Goal: Task Accomplishment & Management: Complete application form

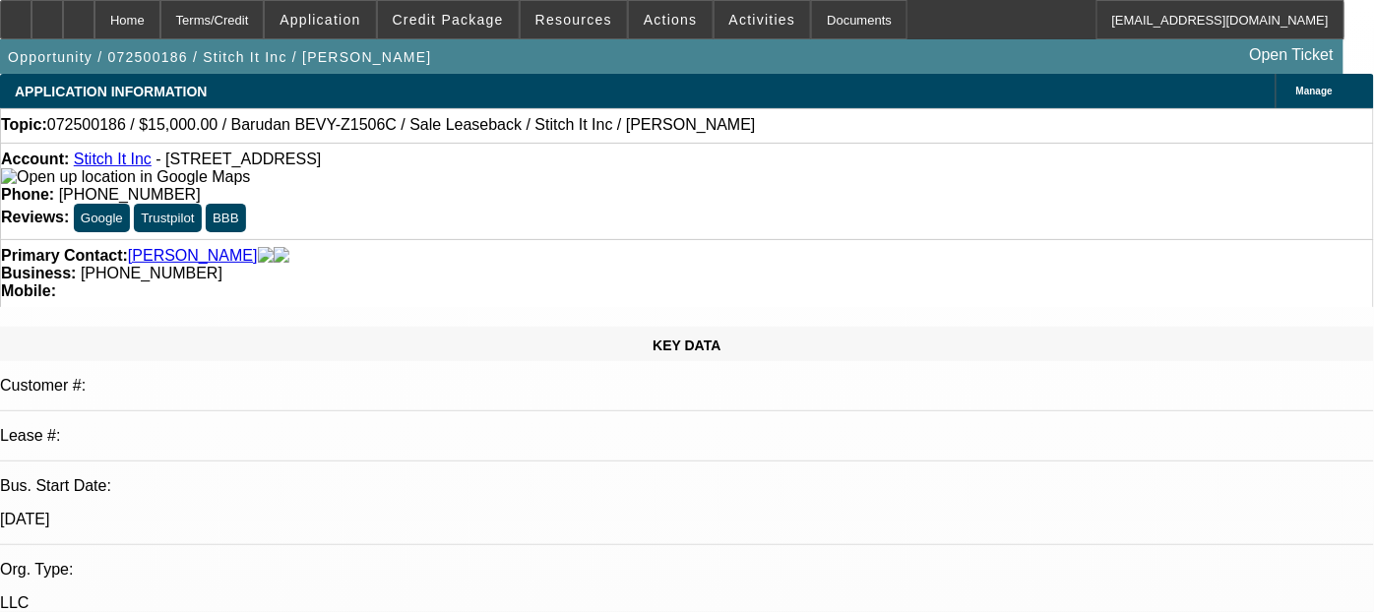
select select "0"
select select "2"
select select "0"
select select "2"
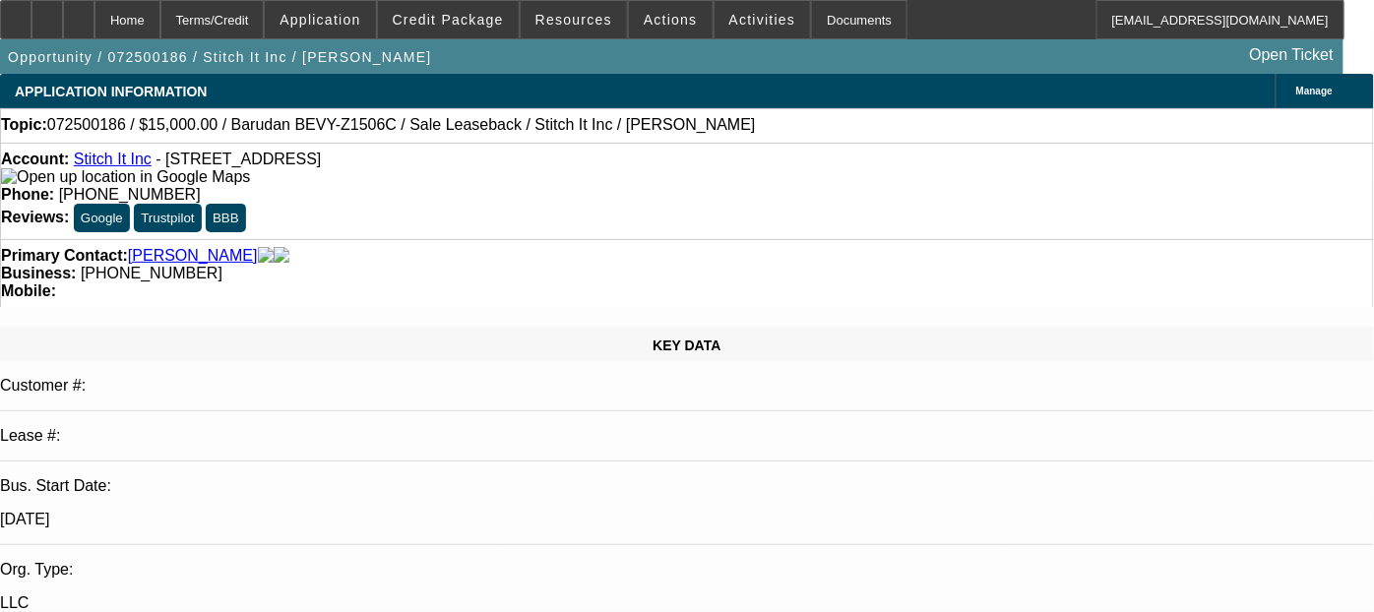
select select "0"
select select "2"
select select "0"
select select "1"
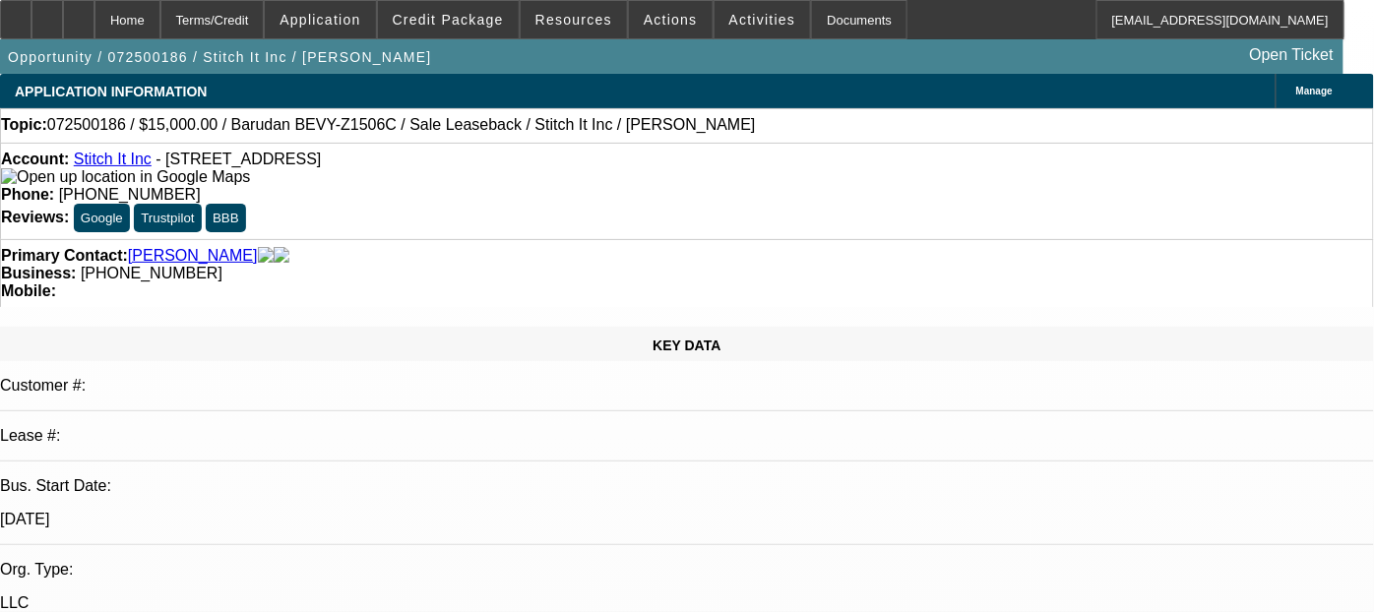
select select "2"
select select "6"
select select "1"
select select "2"
select select "6"
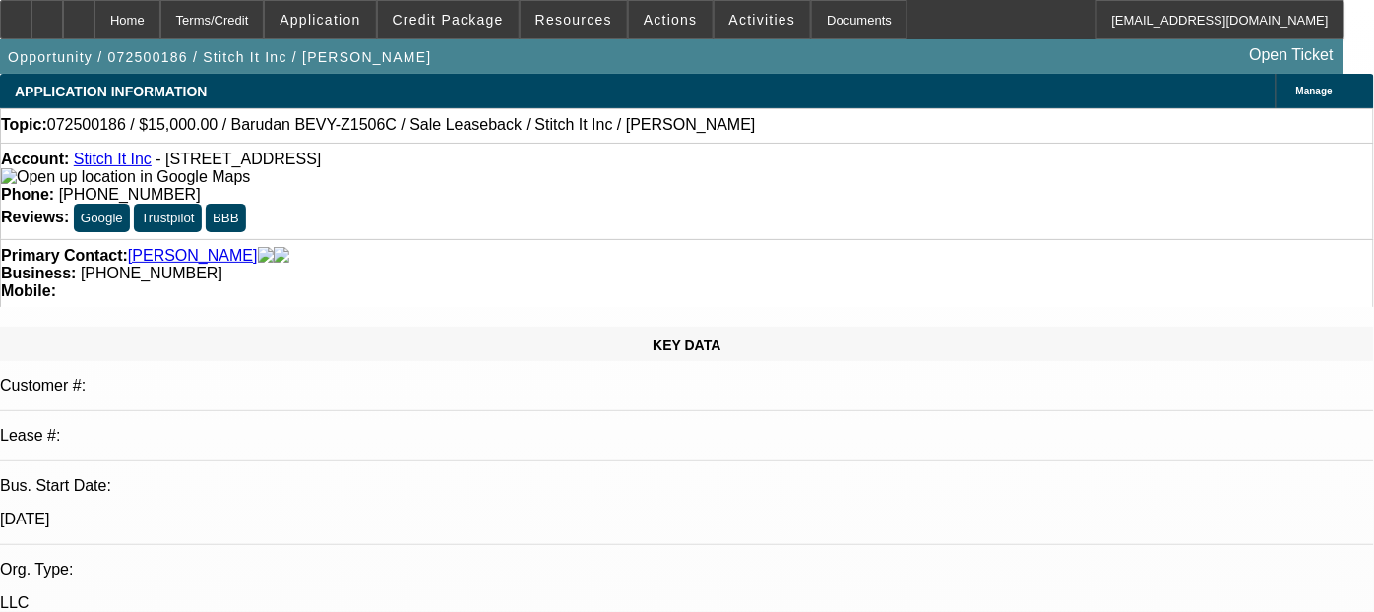
select select "1"
select select "2"
select select "6"
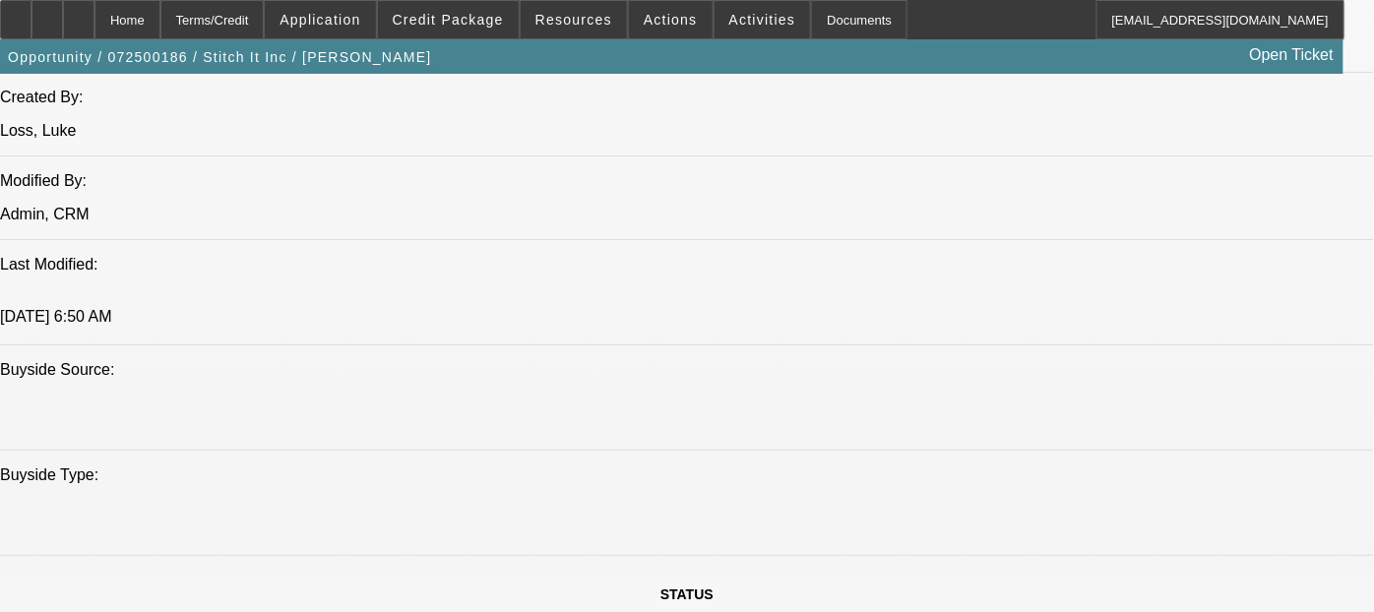
scroll to position [1969, 0]
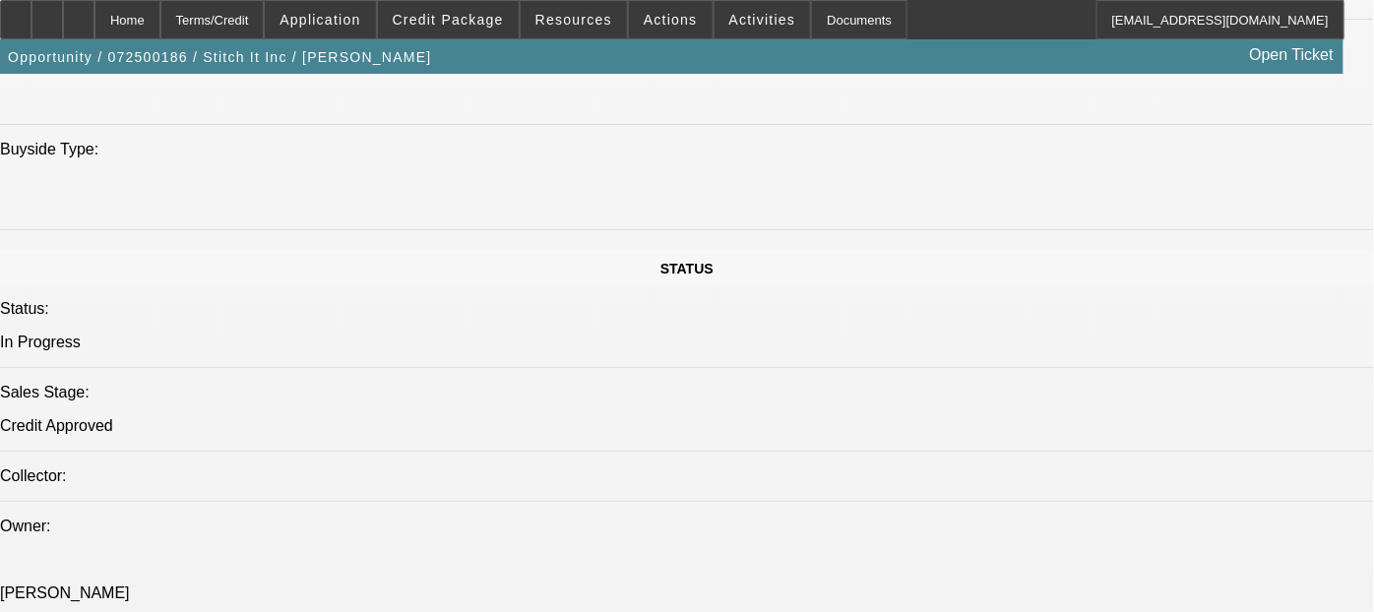
drag, startPoint x: 500, startPoint y: 472, endPoint x: 441, endPoint y: 472, distance: 59.1
drag, startPoint x: 697, startPoint y: 413, endPoint x: 745, endPoint y: 394, distance: 52.1
drag, startPoint x: 719, startPoint y: 385, endPoint x: 798, endPoint y: 391, distance: 79.9
drag, startPoint x: 726, startPoint y: 392, endPoint x: 922, endPoint y: 409, distance: 196.7
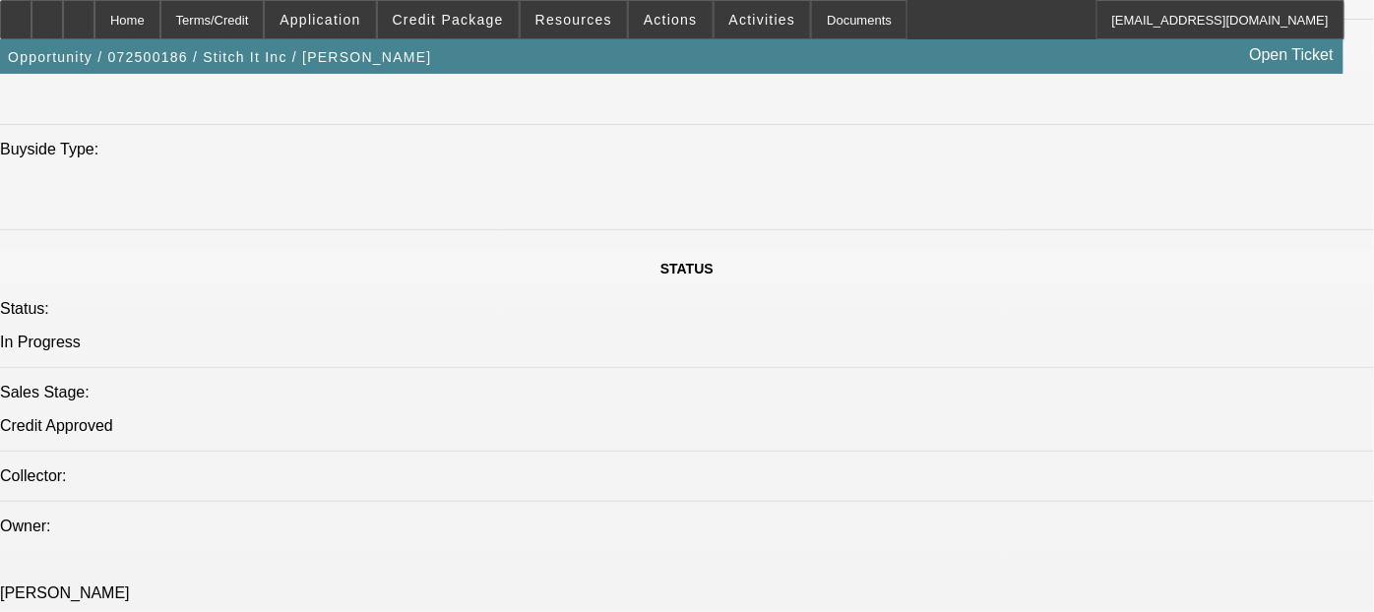
drag, startPoint x: 762, startPoint y: 414, endPoint x: 996, endPoint y: 446, distance: 236.4
drag, startPoint x: 586, startPoint y: 404, endPoint x: 893, endPoint y: 421, distance: 307.6
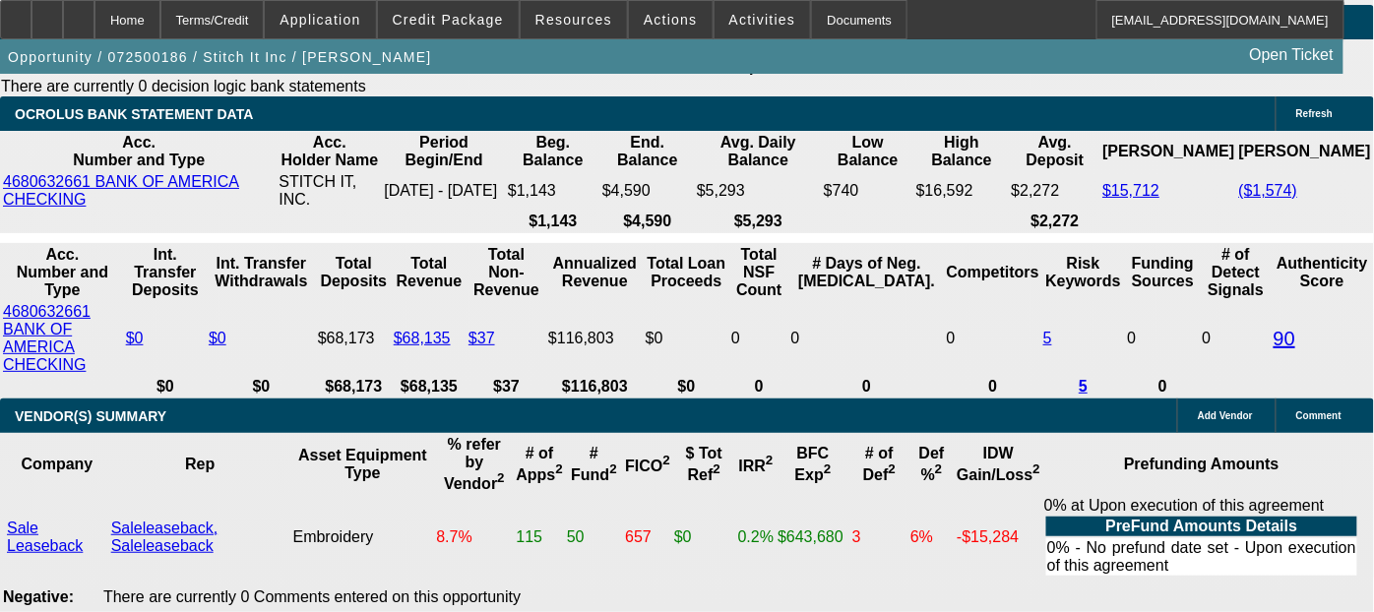
scroll to position [3718, 0]
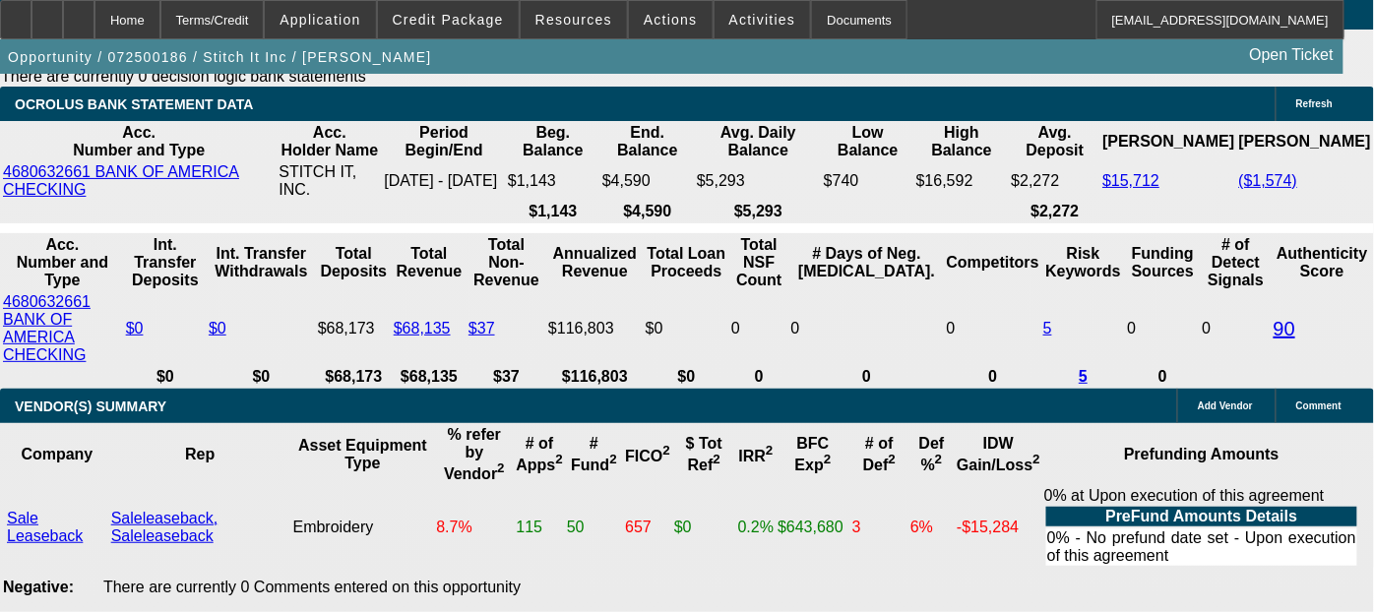
drag, startPoint x: 664, startPoint y: 428, endPoint x: 679, endPoint y: 453, distance: 28.7
drag, startPoint x: 679, startPoint y: 453, endPoint x: 562, endPoint y: 453, distance: 117.1
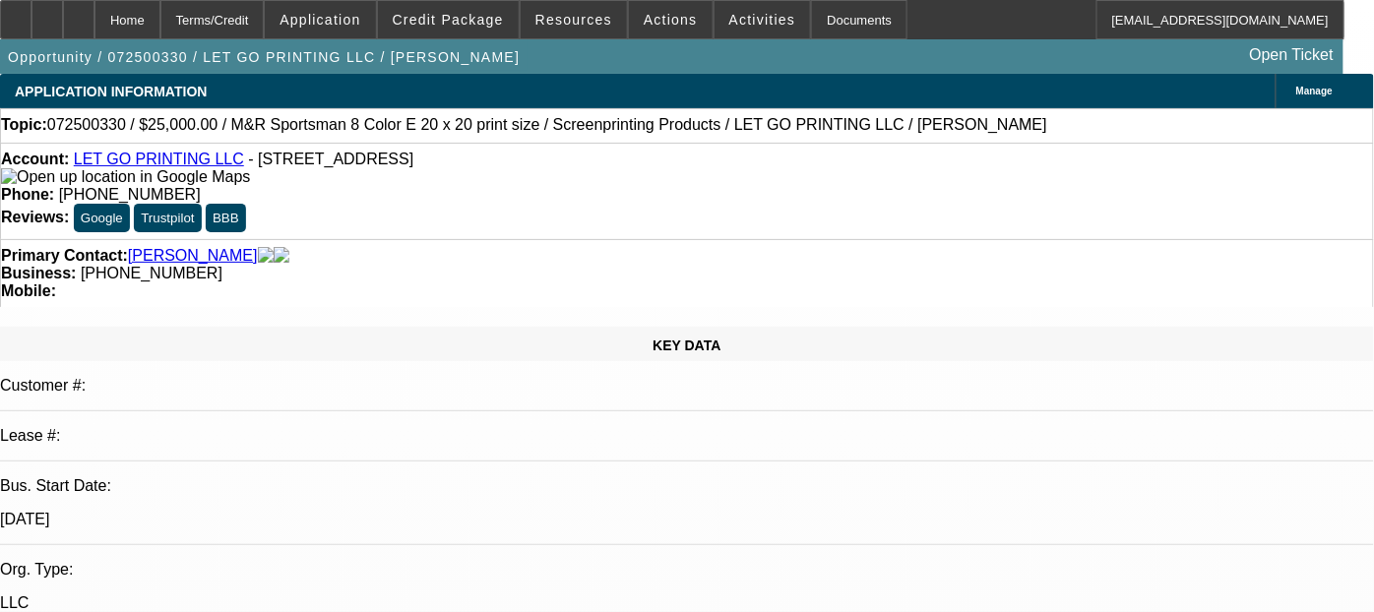
select select "0"
select select "0.1"
select select "0"
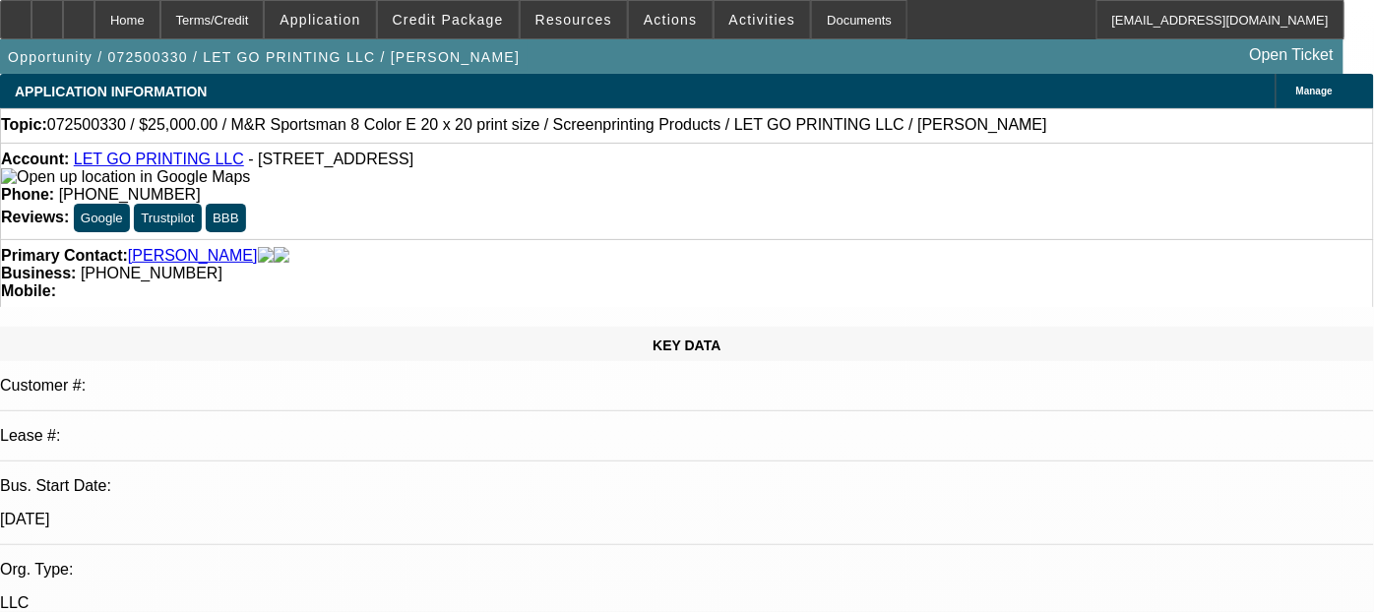
select select "0.1"
select select "0"
select select "0.1"
select select "0"
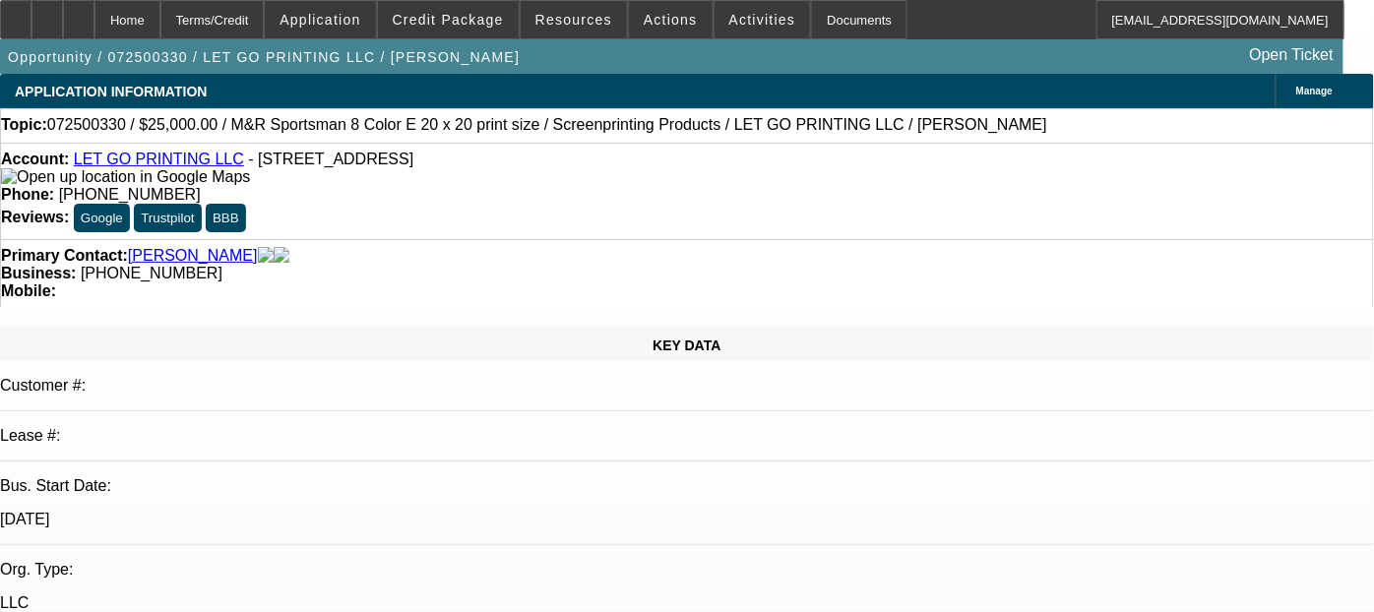
select select "0"
select select "0.1"
select select "1"
select select "5"
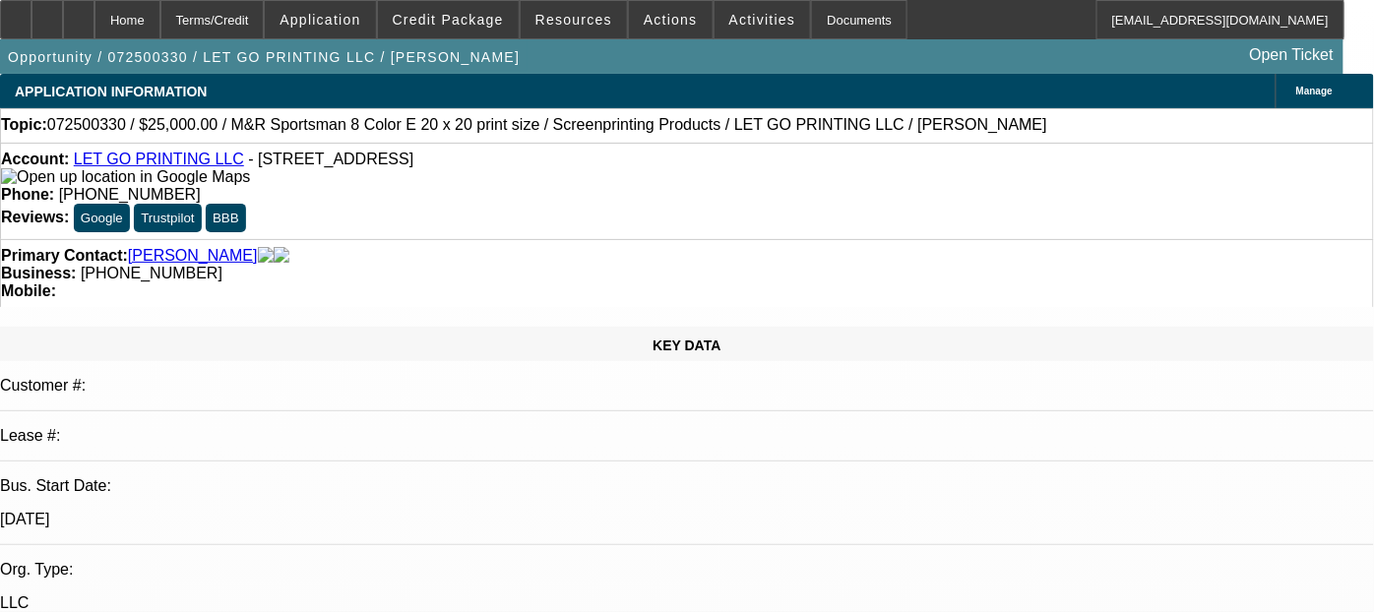
select select "1"
select select "5"
select select "1"
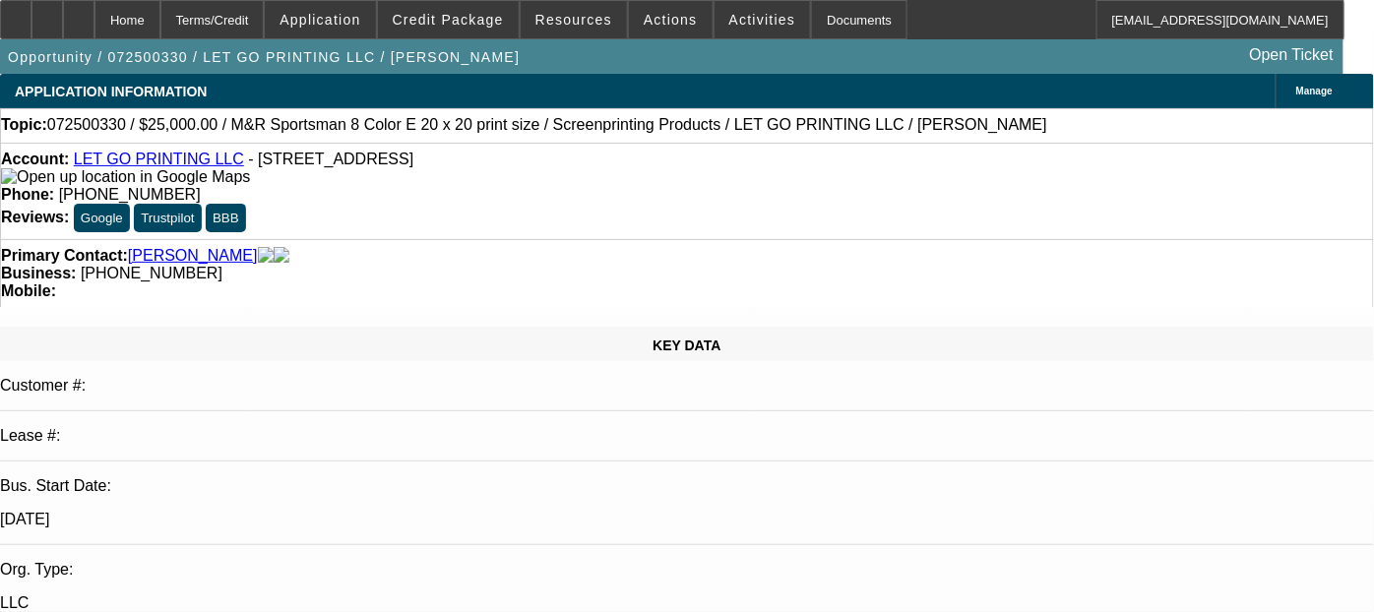
select select "5"
select select "1"
select select "4"
drag, startPoint x: 162, startPoint y: 175, endPoint x: 84, endPoint y: 187, distance: 79.6
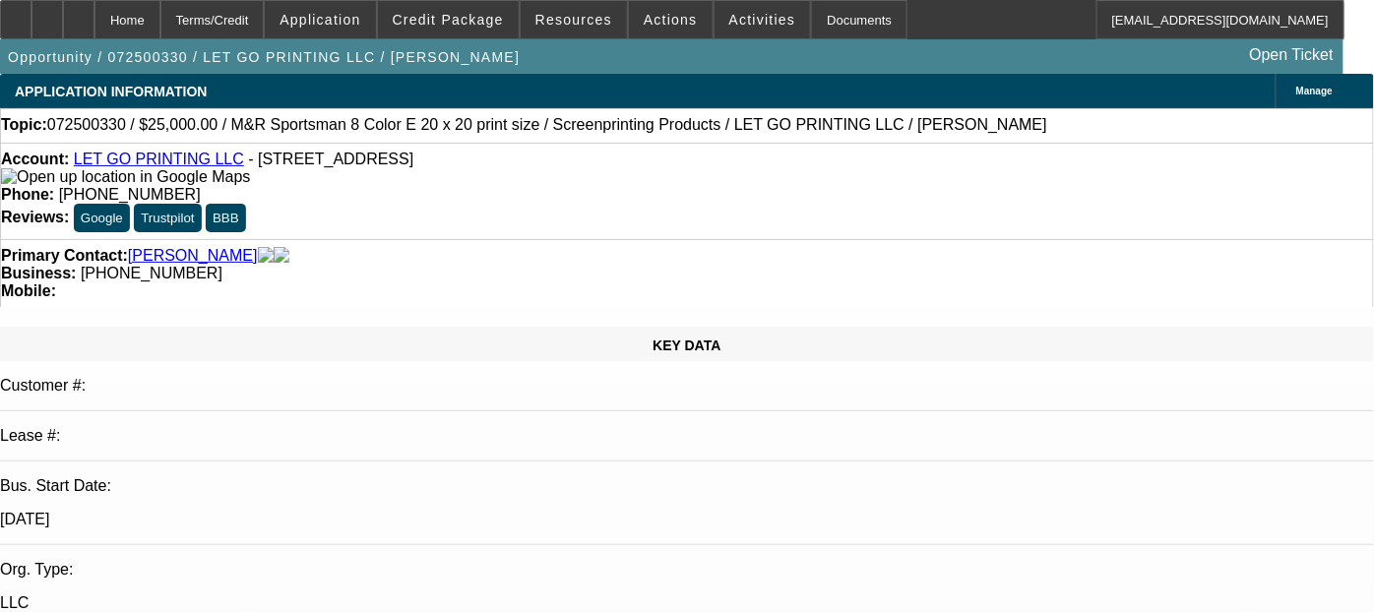
click at [84, 186] on div "Account: LET GO PRINTING LLC - 407 E Pico Blvd Ste 707, Los Angeles, CA 90015" at bounding box center [687, 168] width 1372 height 35
drag, startPoint x: 253, startPoint y: 366, endPoint x: 167, endPoint y: 372, distance: 85.8
click at [167, 511] on div "5/1/19" at bounding box center [687, 520] width 1374 height 18
click at [457, 247] on div "Primary Contact: Shaff, James" at bounding box center [687, 256] width 1372 height 18
drag, startPoint x: 175, startPoint y: 374, endPoint x: 147, endPoint y: 374, distance: 28.5
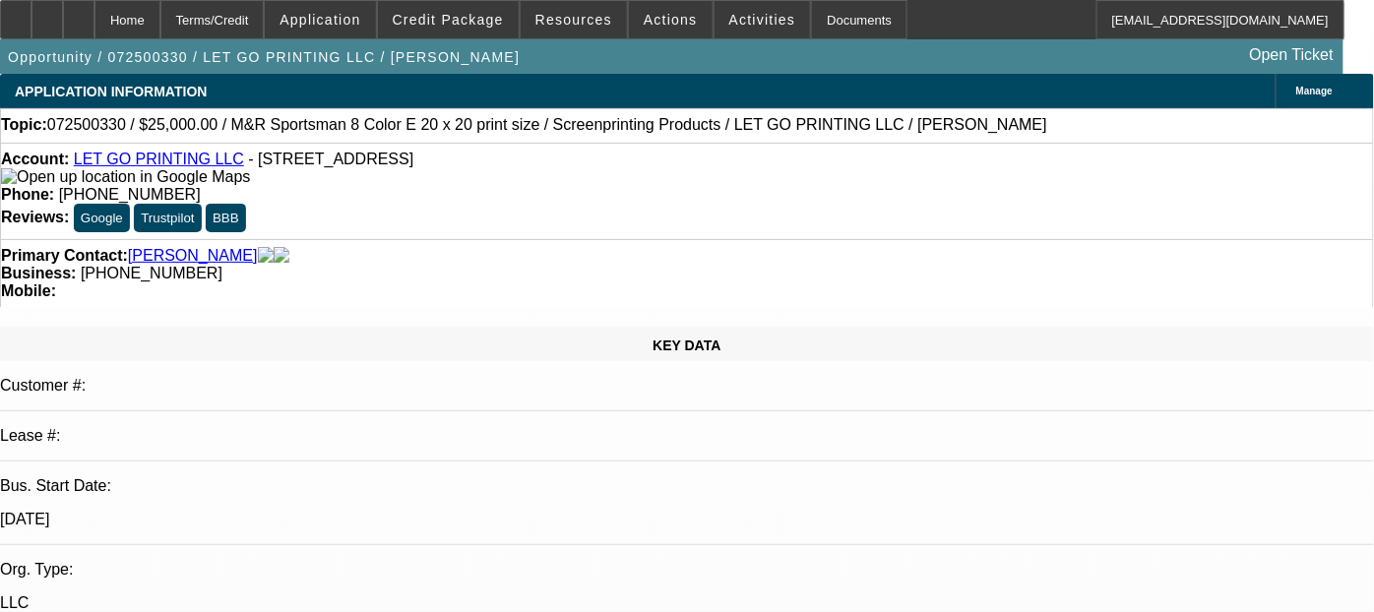
click at [147, 477] on div "Bus. Start Date: 5/1/19" at bounding box center [687, 511] width 1374 height 68
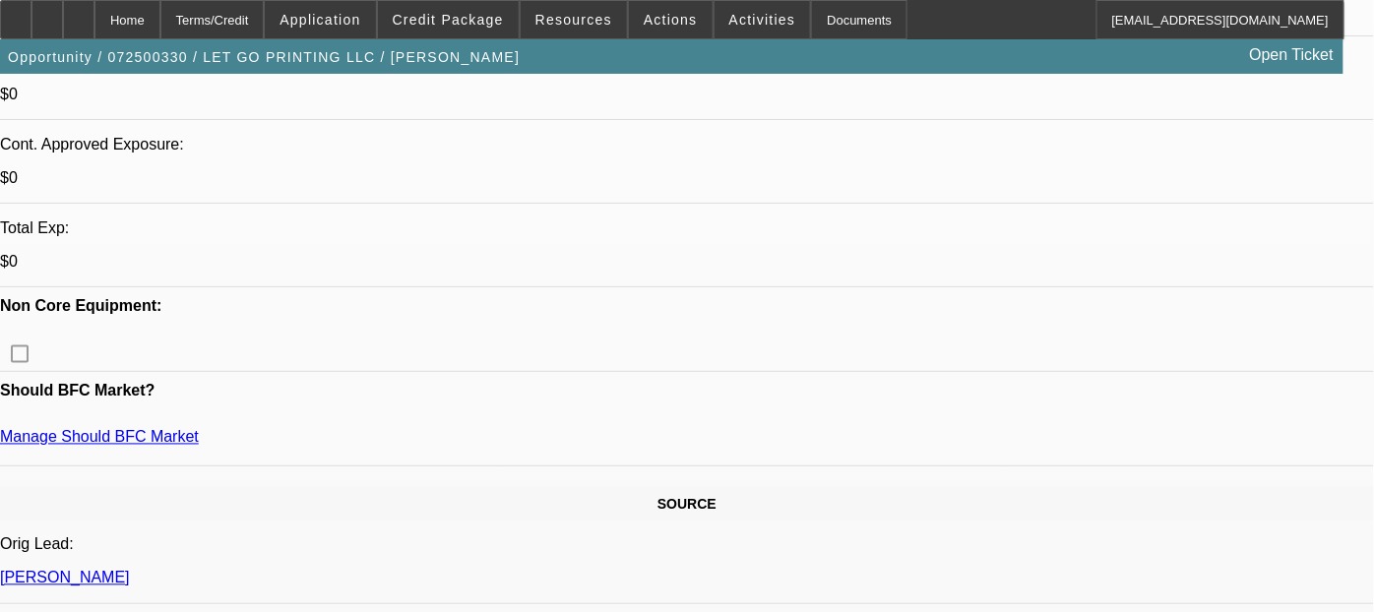
scroll to position [765, 0]
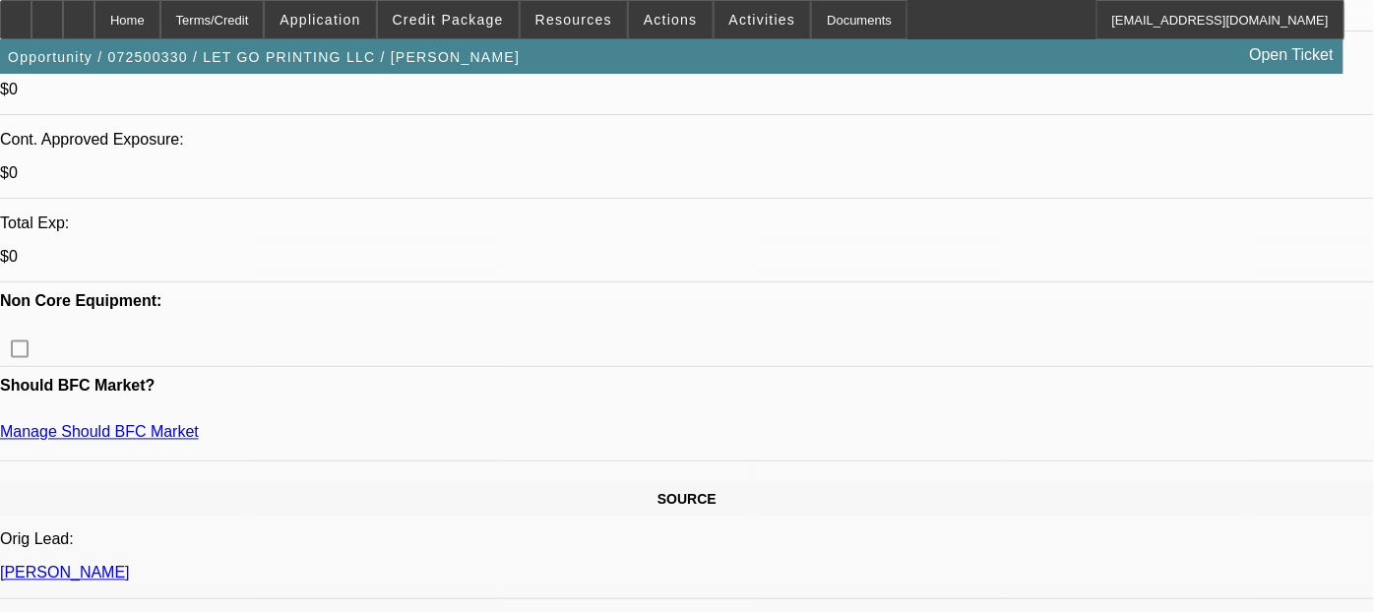
drag, startPoint x: 313, startPoint y: 502, endPoint x: 460, endPoint y: 499, distance: 146.7
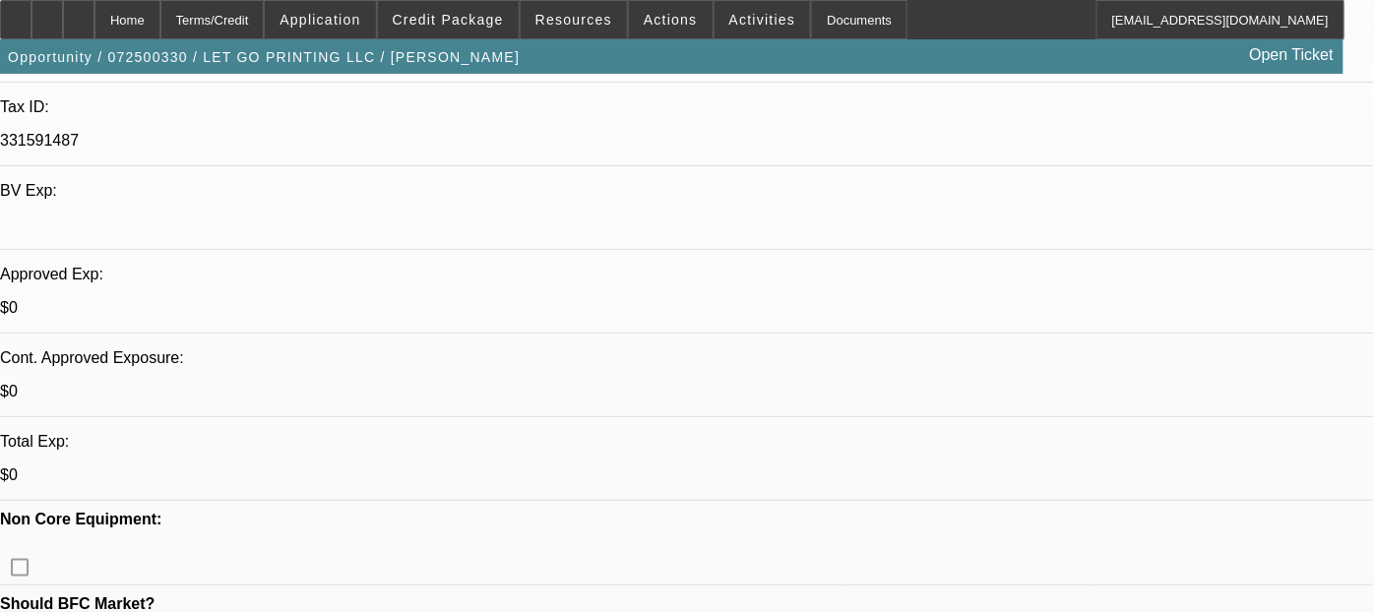
drag, startPoint x: 343, startPoint y: 371, endPoint x: 301, endPoint y: 364, distance: 41.9
copy link "788"
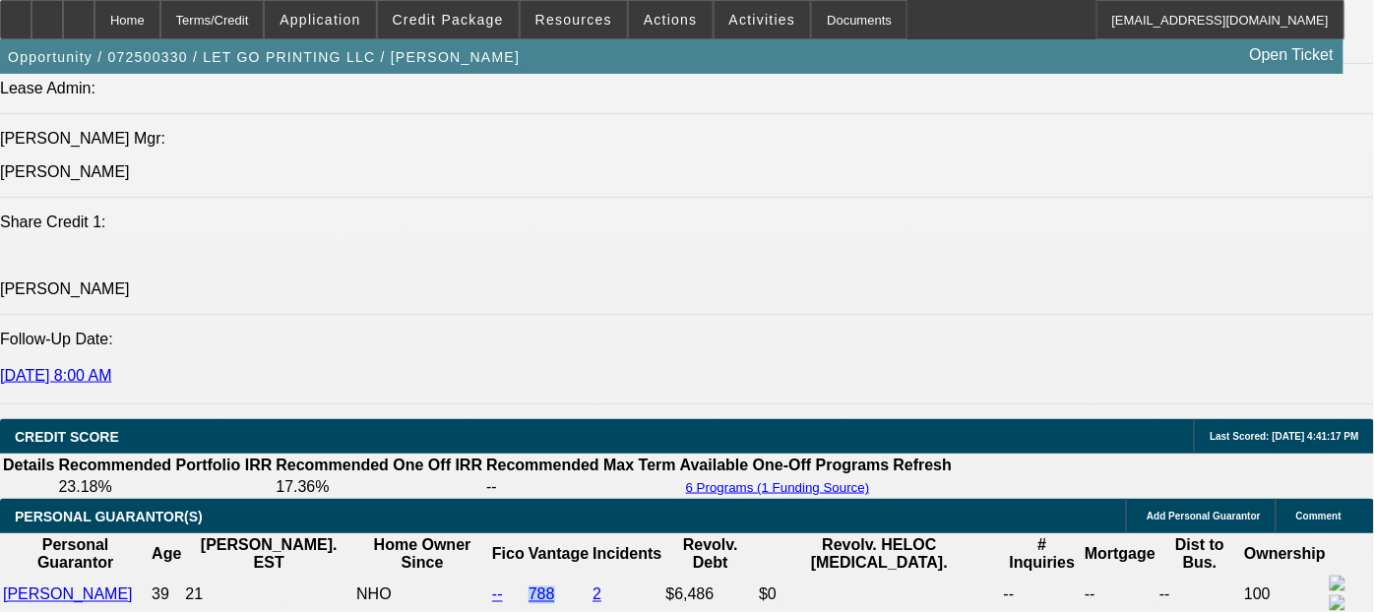
scroll to position [2624, 0]
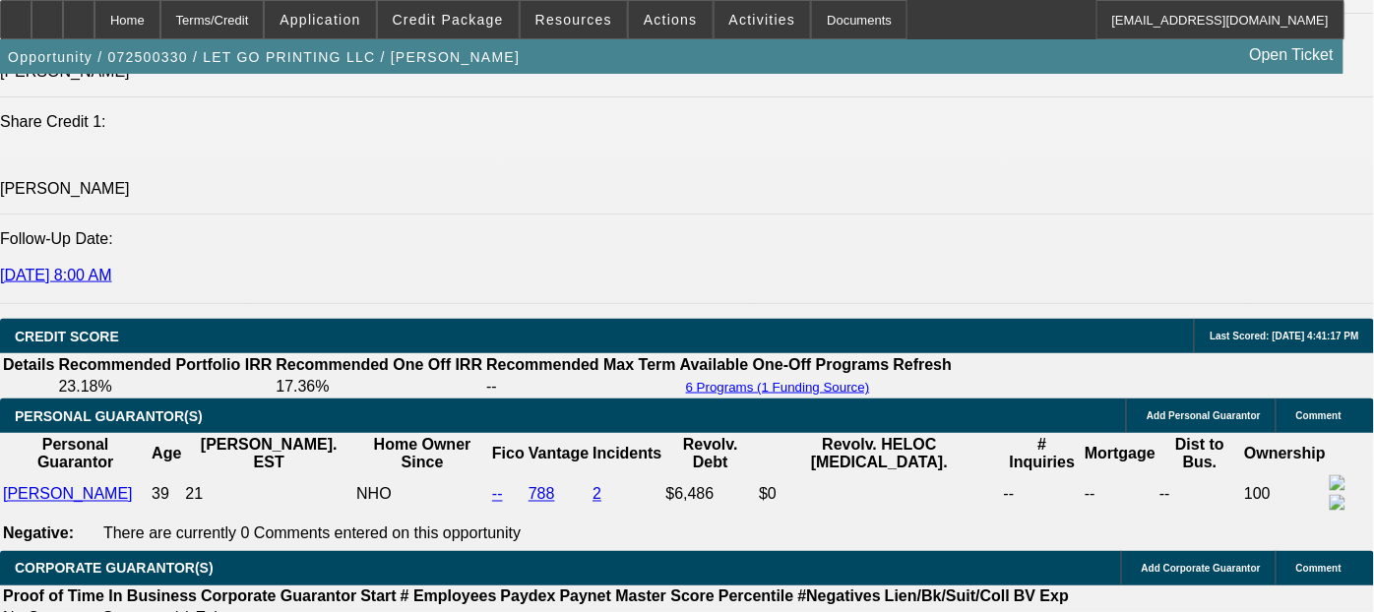
drag, startPoint x: 463, startPoint y: 324, endPoint x: 582, endPoint y: 364, distance: 125.8
drag, startPoint x: 582, startPoint y: 364, endPoint x: 518, endPoint y: 182, distance: 193.0
drag, startPoint x: 558, startPoint y: 339, endPoint x: 475, endPoint y: 337, distance: 82.7
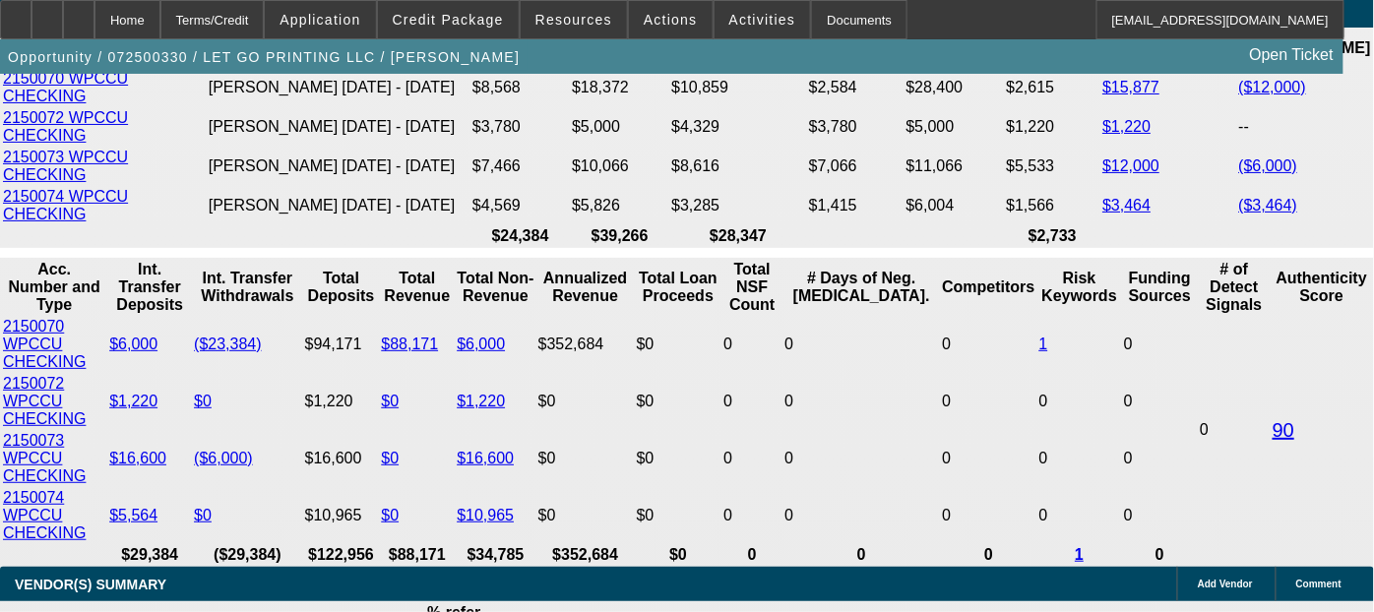
scroll to position [3718, 0]
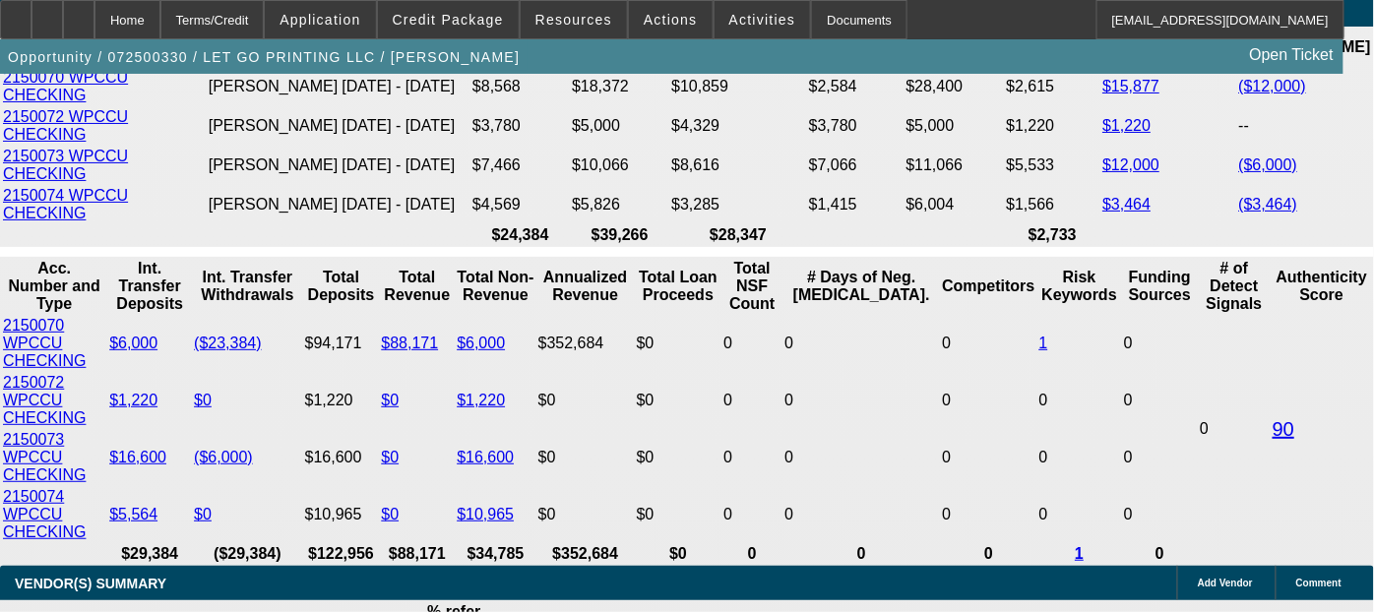
drag, startPoint x: 561, startPoint y: 534, endPoint x: 675, endPoint y: 541, distance: 114.5
drag, startPoint x: 576, startPoint y: 244, endPoint x: 796, endPoint y: 251, distance: 220.6
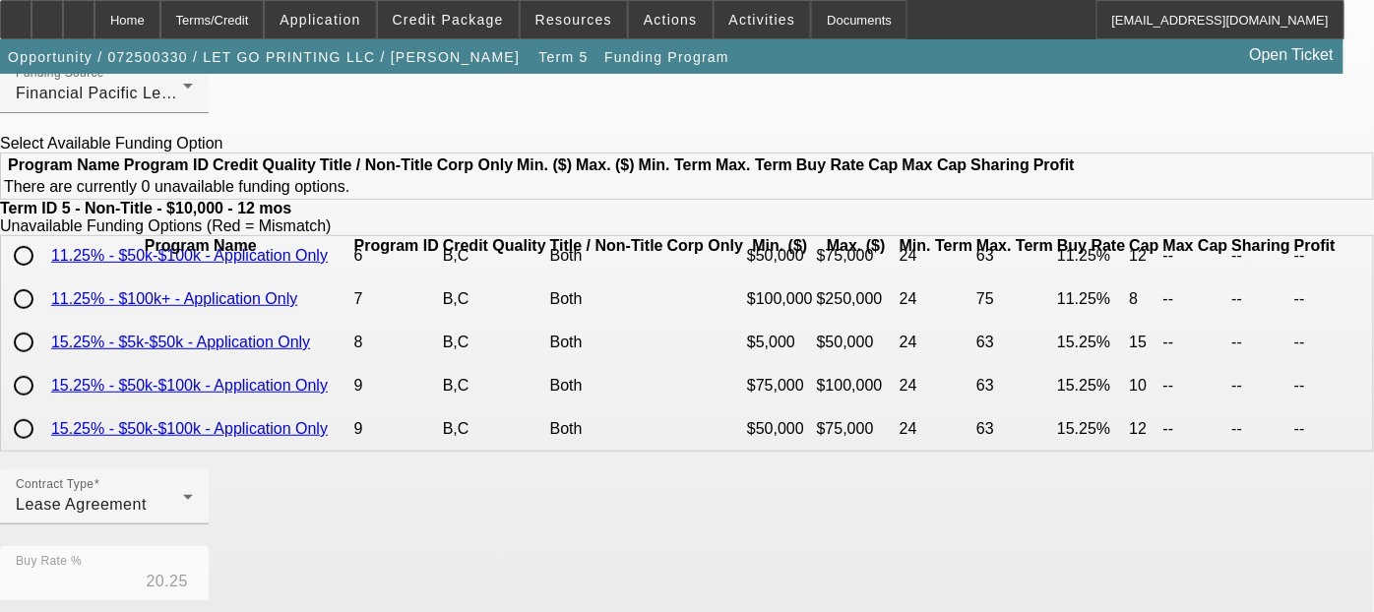
scroll to position [437, 0]
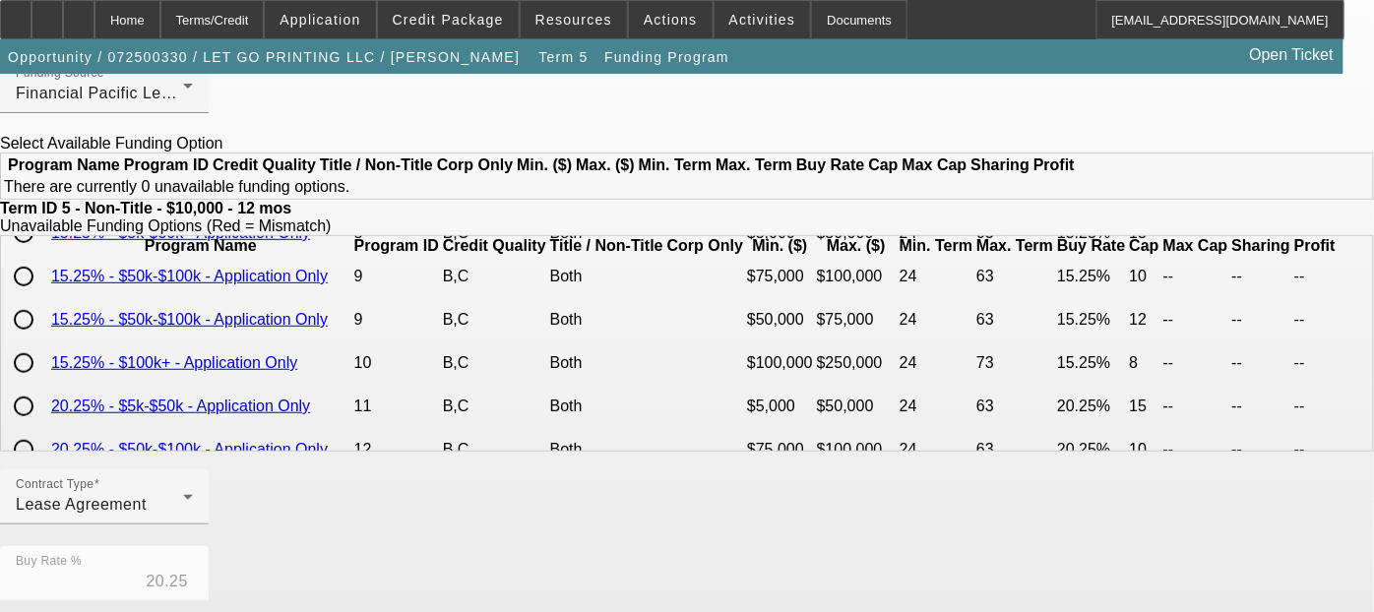
drag, startPoint x: 720, startPoint y: 348, endPoint x: 824, endPoint y: 348, distance: 104.3
click at [824, 254] on tr "15.25% - $5k-$50k - Application Only 8 B,C Both $5,000 $50,000 24 63 15.25% 15 …" at bounding box center [670, 233] width 1334 height 41
drag, startPoint x: 824, startPoint y: 348, endPoint x: 801, endPoint y: 348, distance: 22.6
click at [816, 254] on td "$50,000" at bounding box center [856, 233] width 81 height 41
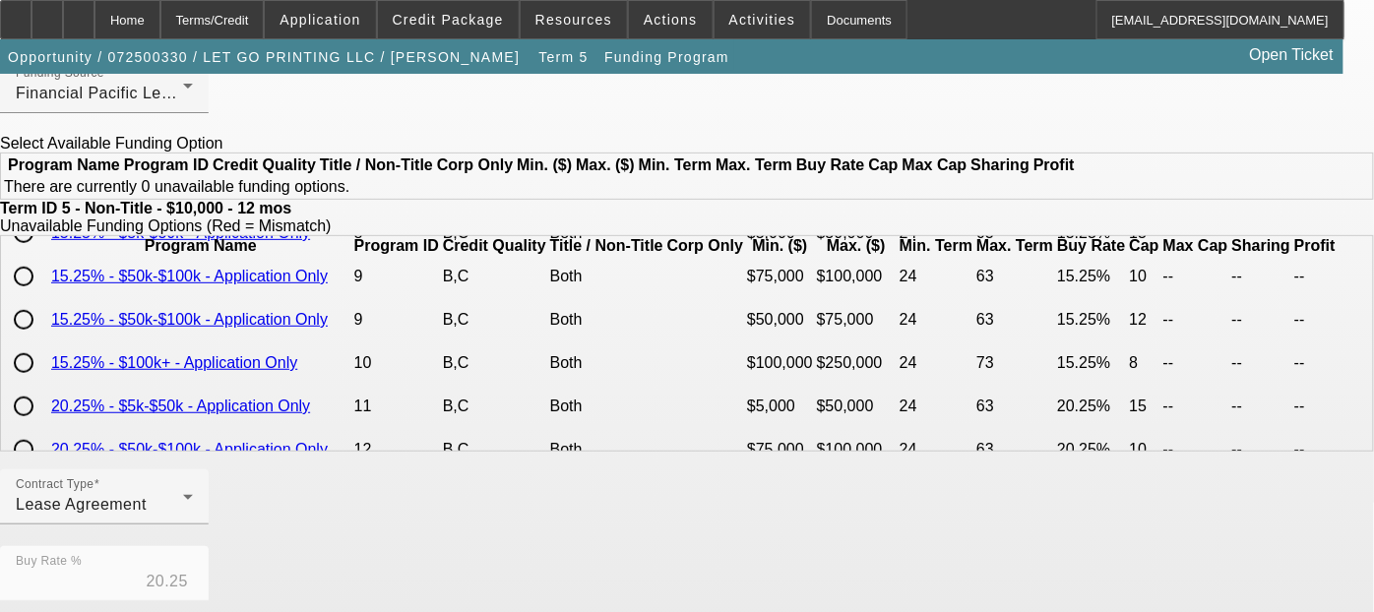
drag, startPoint x: 801, startPoint y: 348, endPoint x: 756, endPoint y: 347, distance: 45.3
click at [757, 254] on td "$5,000" at bounding box center [780, 233] width 68 height 41
click at [746, 254] on td "$5,000" at bounding box center [780, 233] width 68 height 41
drag, startPoint x: 998, startPoint y: 344, endPoint x: 1025, endPoint y: 346, distance: 26.7
click at [1056, 254] on td "15.25%" at bounding box center [1091, 233] width 70 height 41
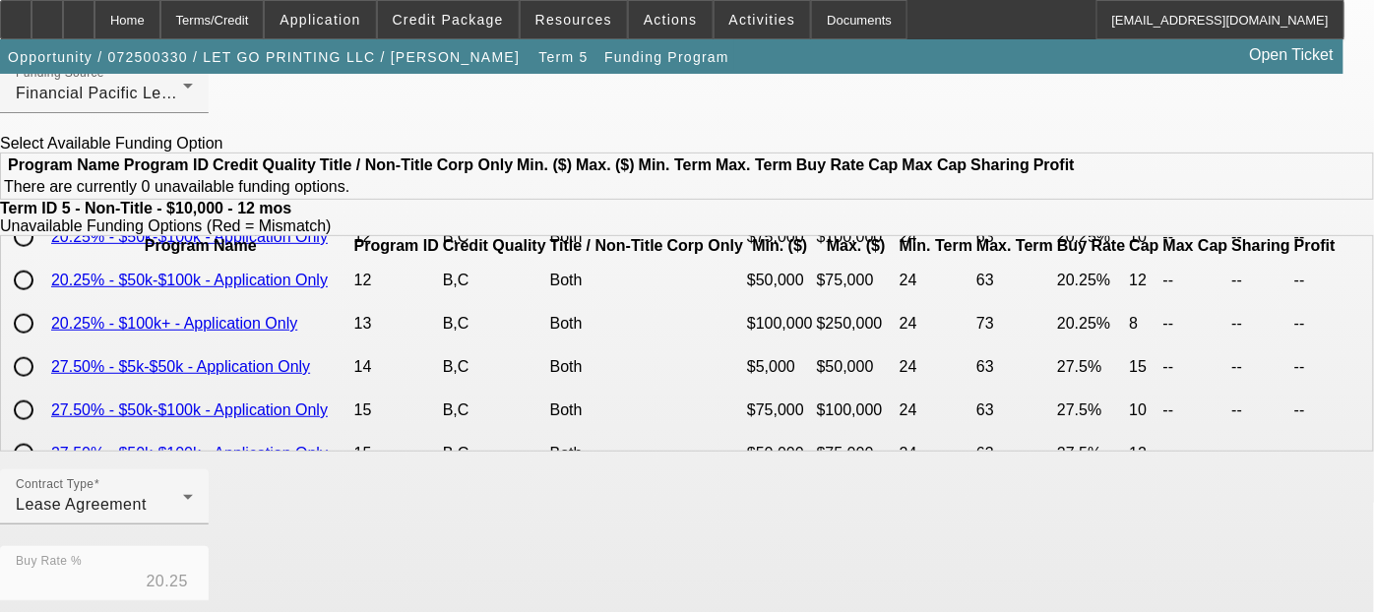
scroll to position [656, 0]
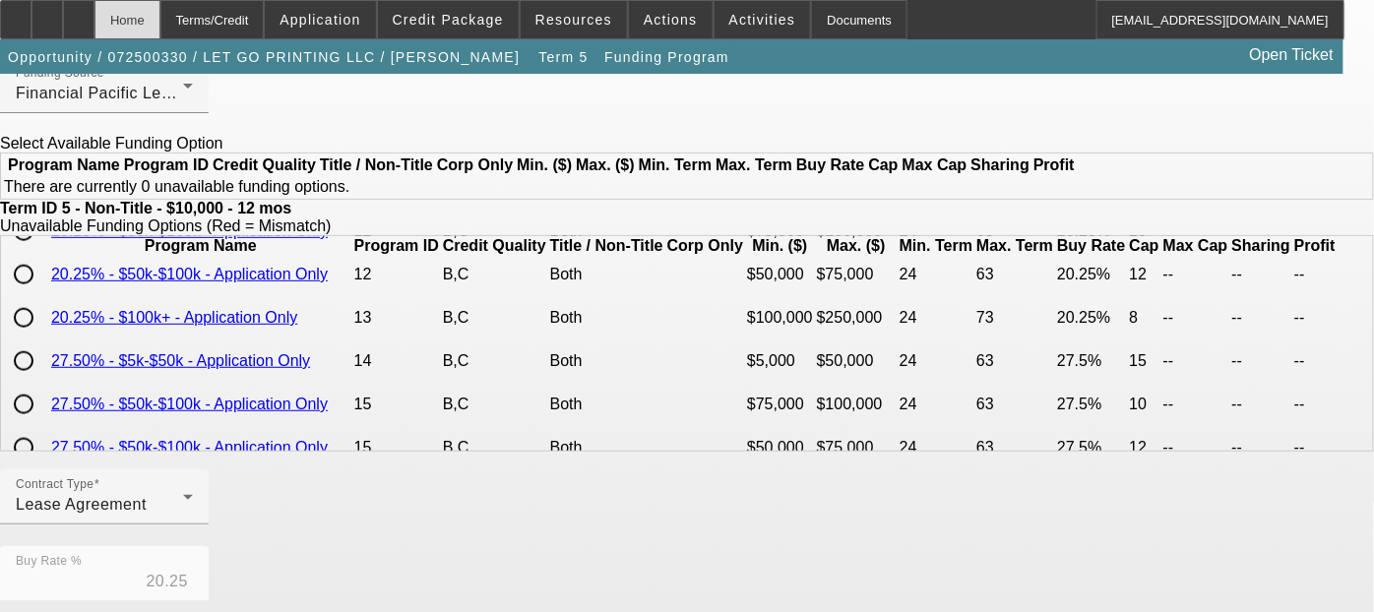
click at [160, 21] on div "Home" at bounding box center [127, 19] width 66 height 39
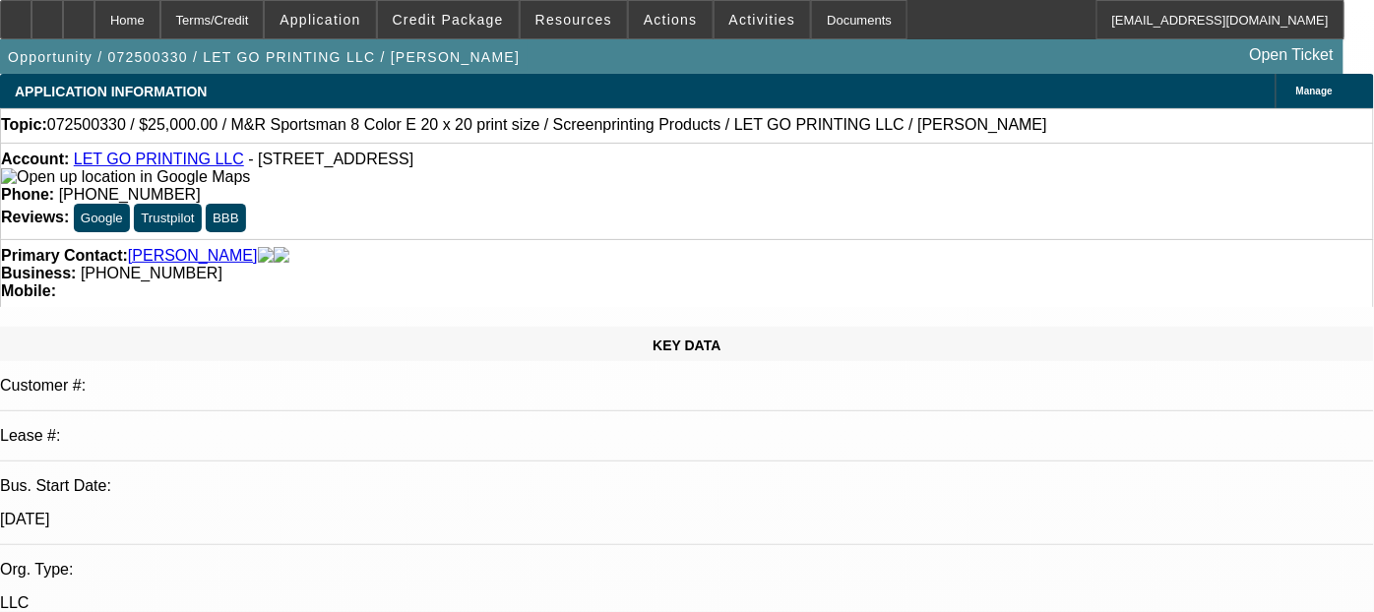
select select "0"
select select "0.1"
select select "5"
select select "0"
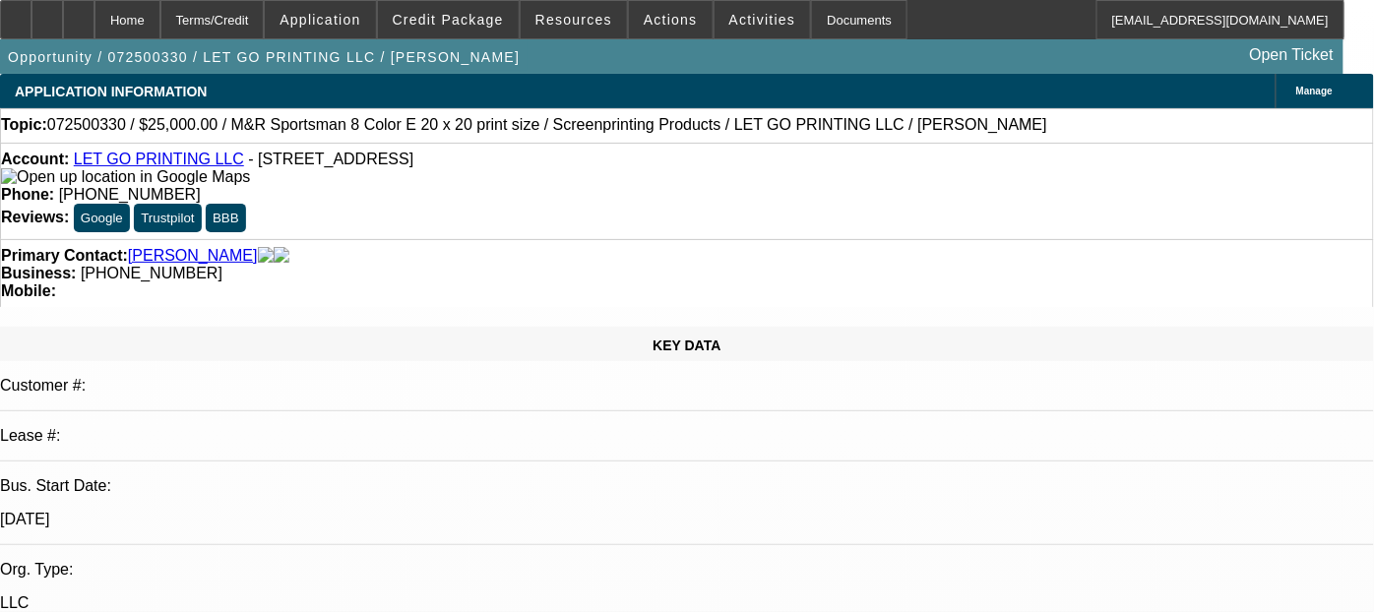
select select "0"
select select "0.1"
select select "5"
select select "0"
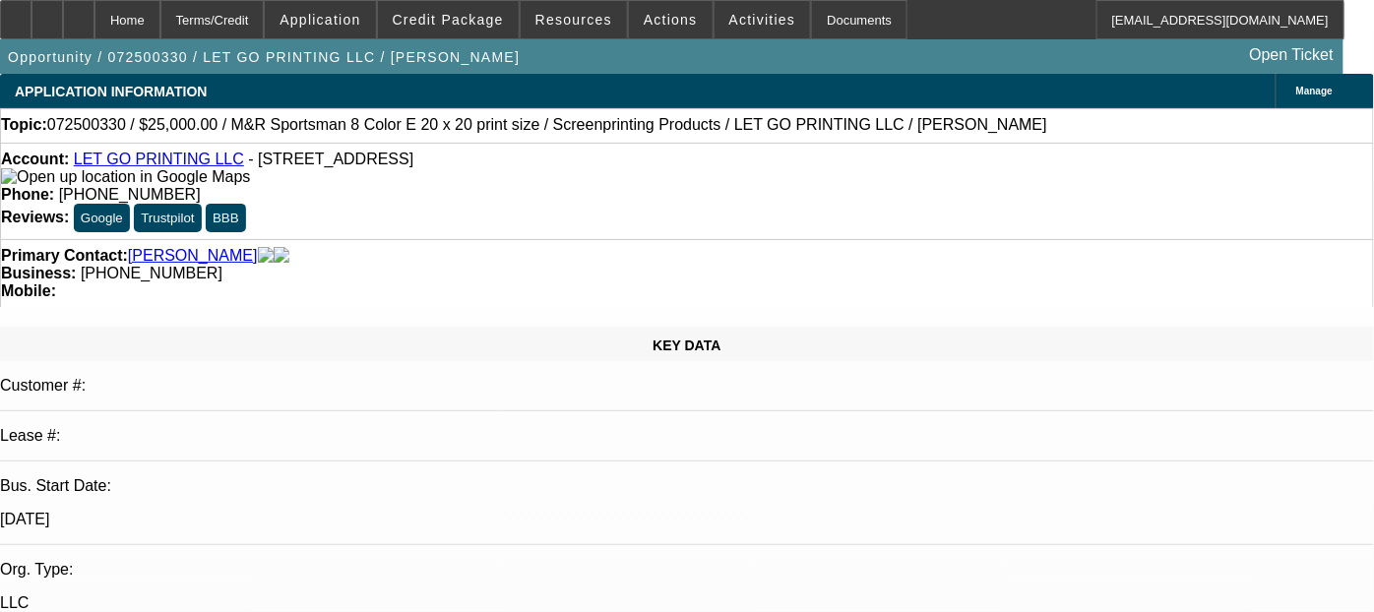
select select "0.1"
select select "5"
select select "0"
select select "0.1"
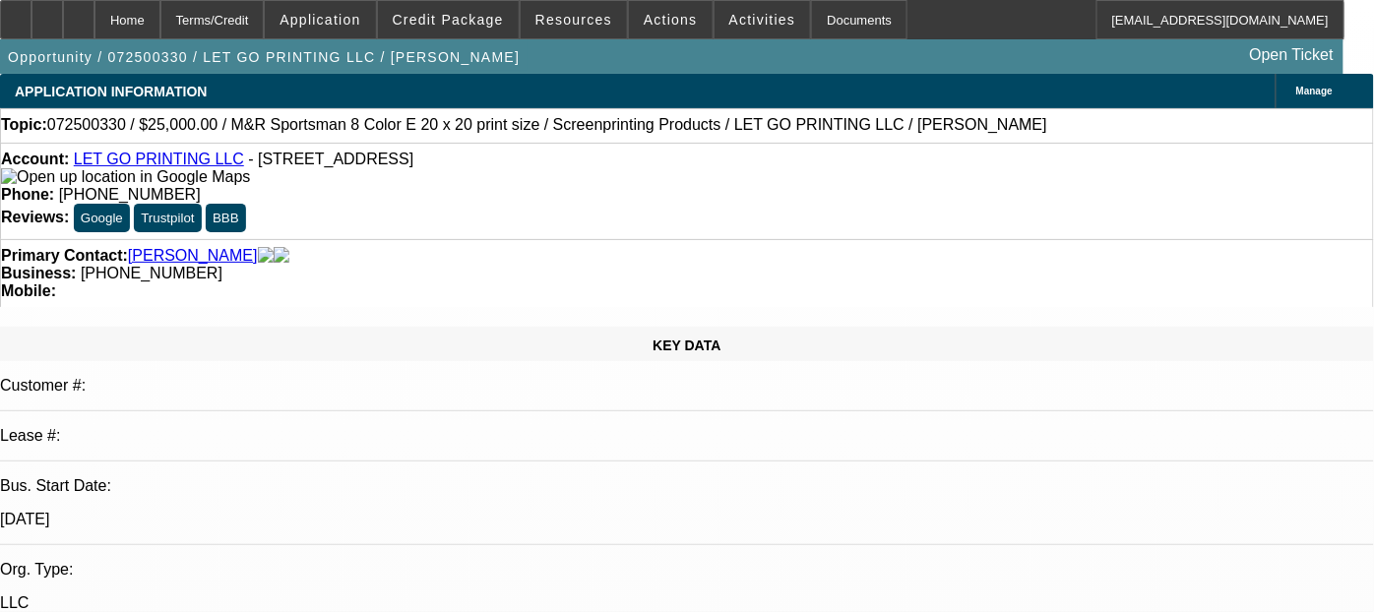
select select "4"
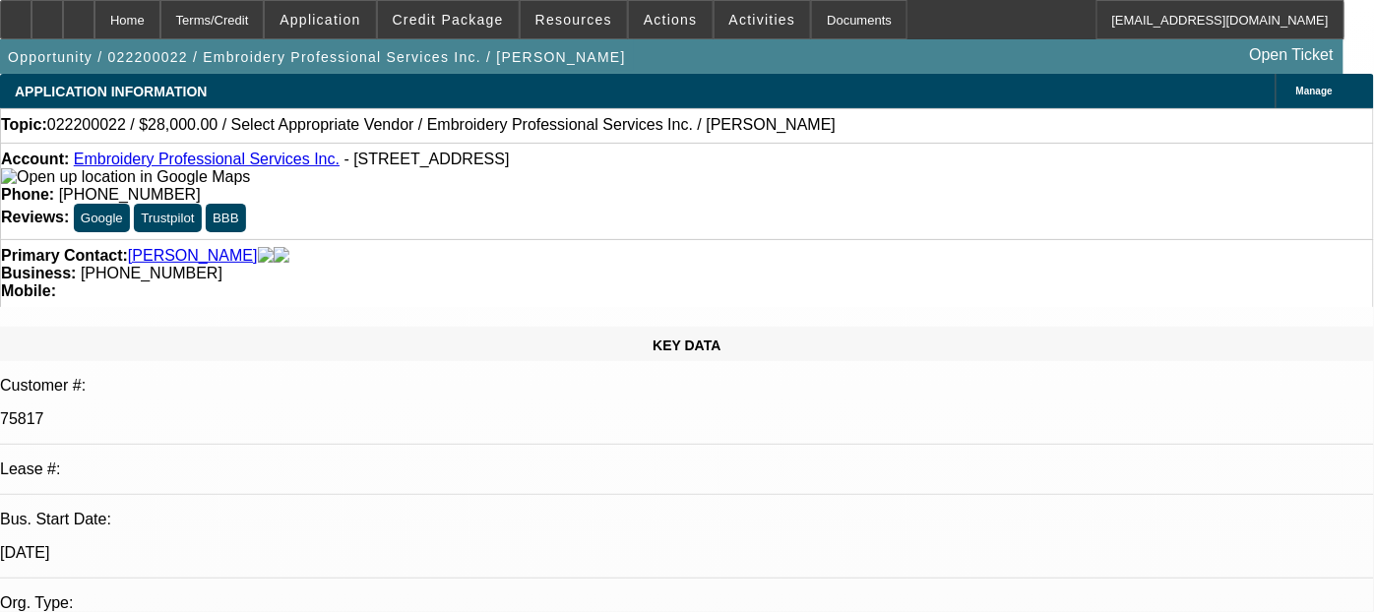
select select "0"
select select "2"
select select "0.1"
select select "1"
select select "2"
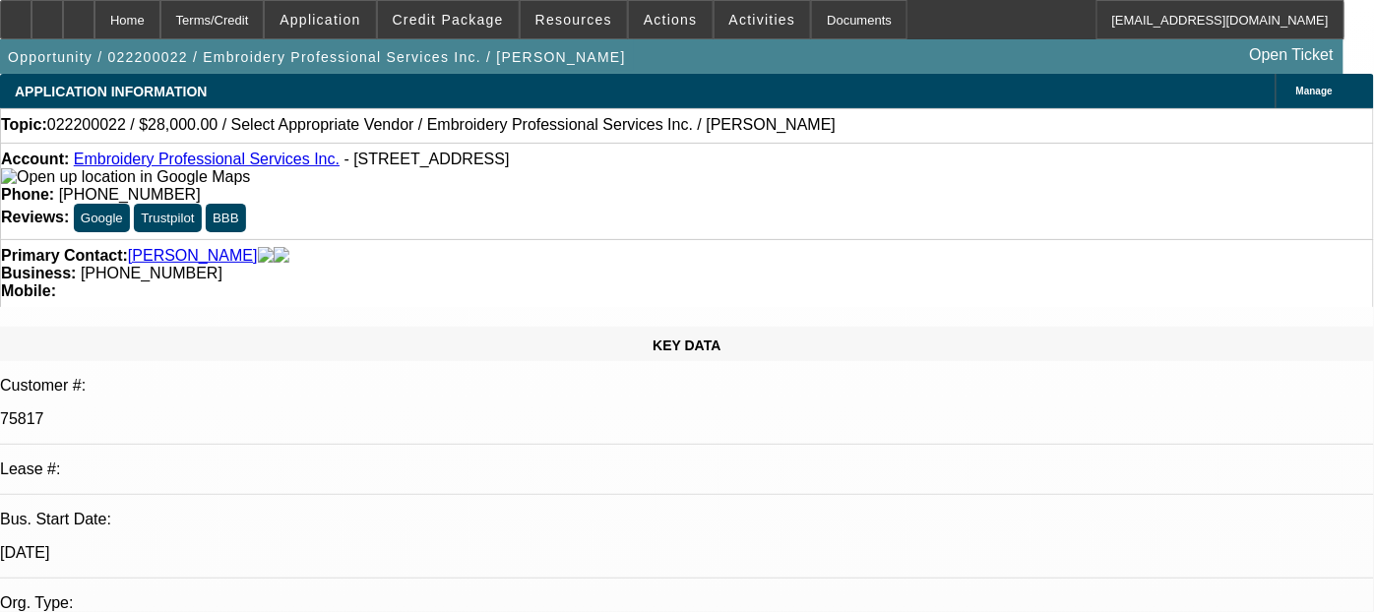
select select "4"
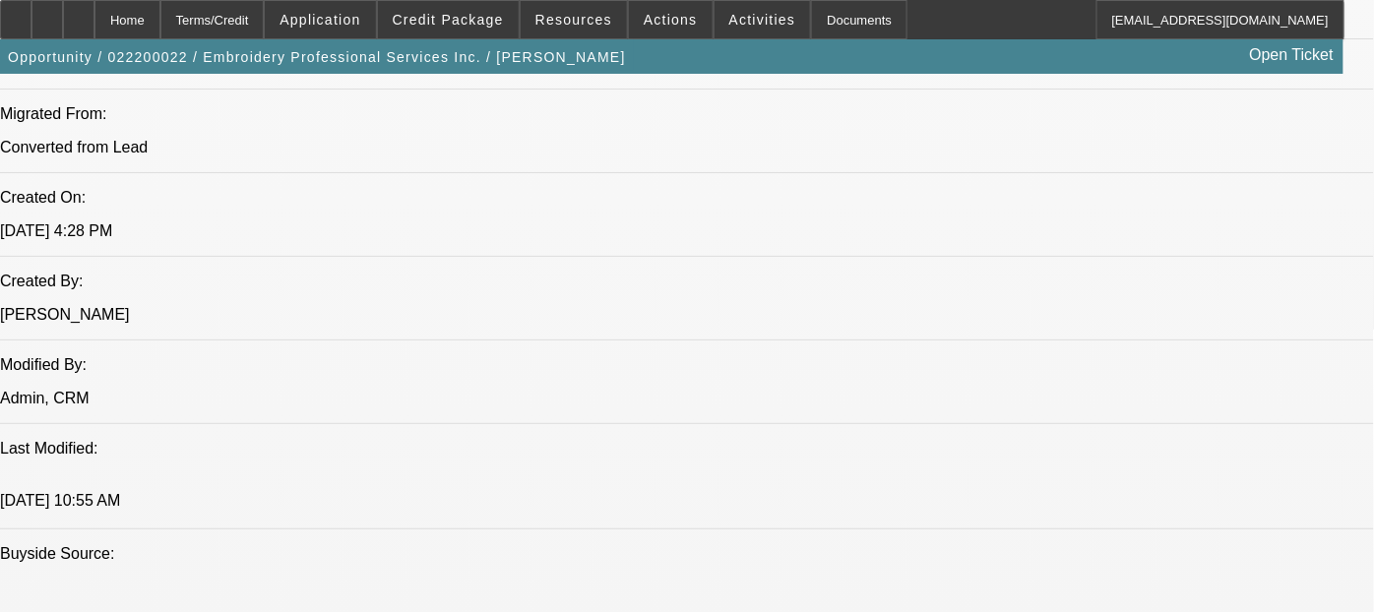
scroll to position [1531, 0]
